Goal: Navigation & Orientation: Find specific page/section

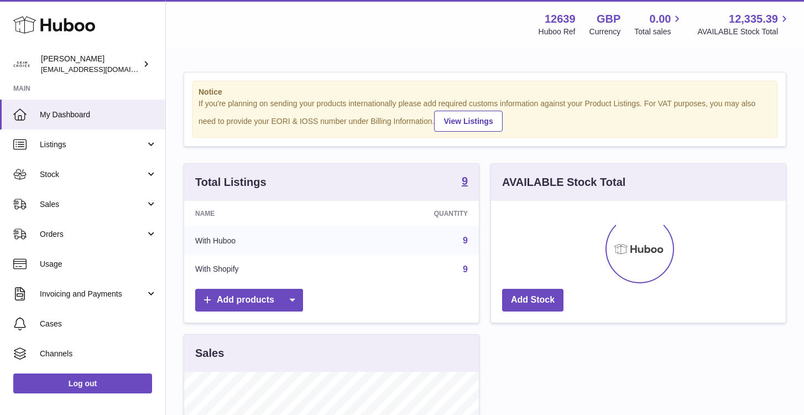
scroll to position [173, 295]
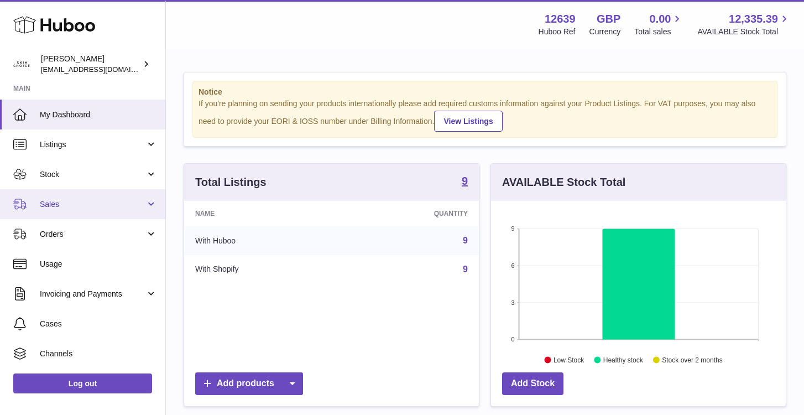
click at [86, 193] on link "Sales" at bounding box center [82, 204] width 165 height 30
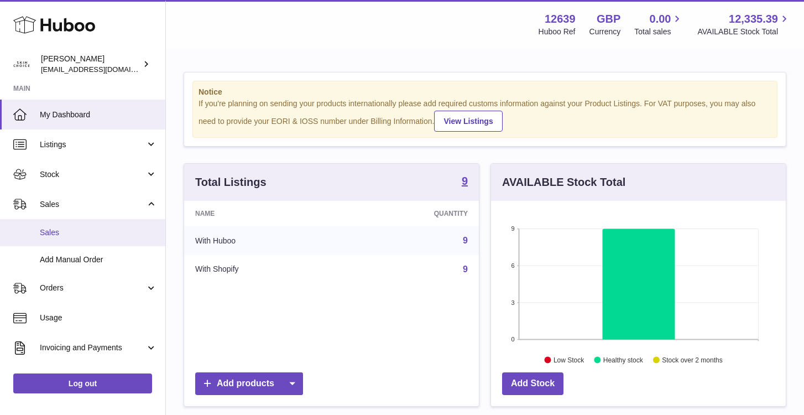
click at [86, 226] on link "Sales" at bounding box center [82, 232] width 165 height 27
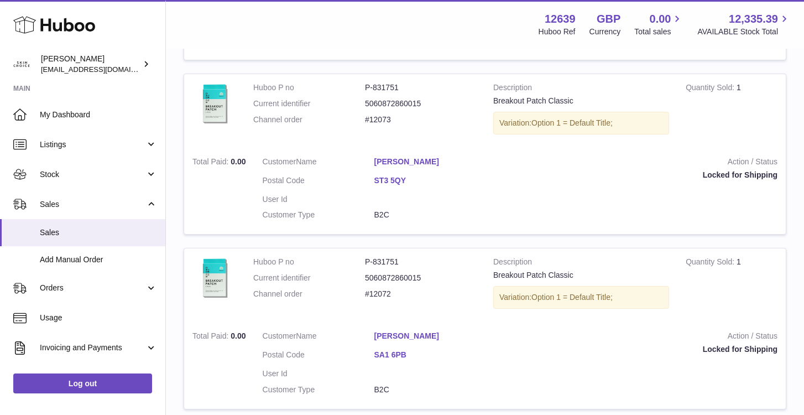
scroll to position [505, 0]
